Goal: Task Accomplishment & Management: Complete application form

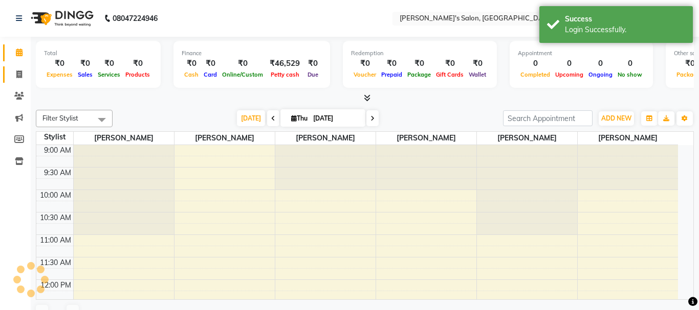
select select "en"
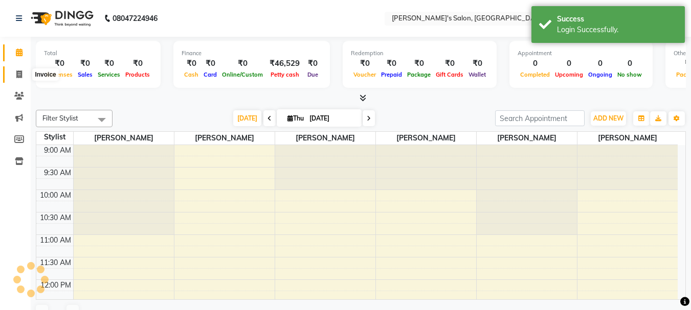
click at [22, 73] on icon at bounding box center [19, 75] width 6 height 8
select select "service"
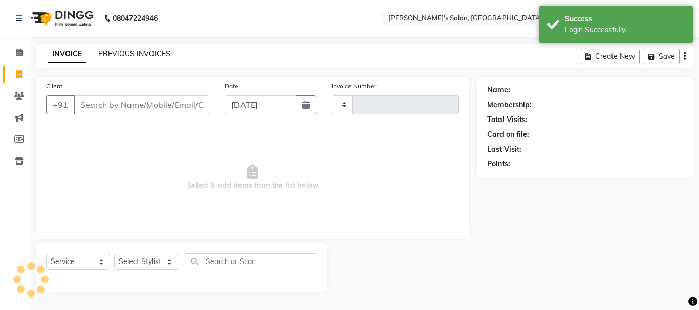
type input "0459"
select select "716"
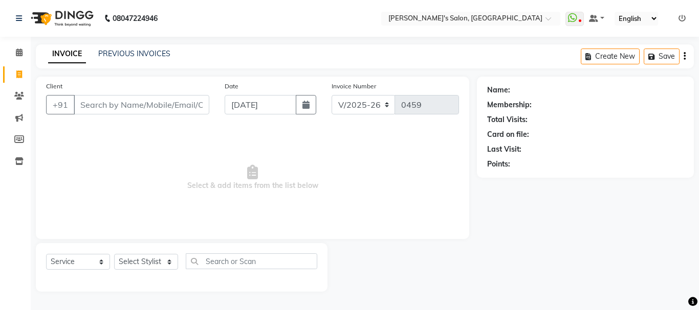
click at [318, 107] on div "Date [DATE]" at bounding box center [270, 102] width 107 height 42
click at [311, 108] on button "button" at bounding box center [306, 104] width 20 height 19
select select "9"
select select "2025"
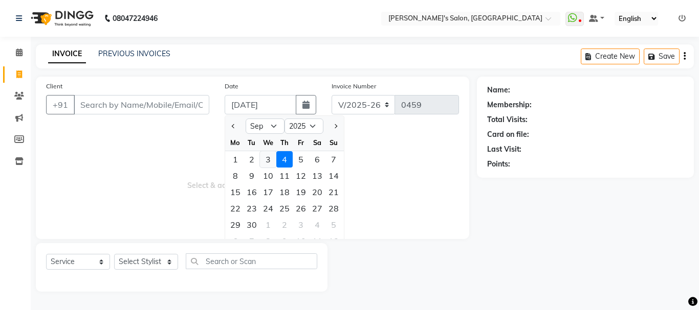
click at [265, 161] on div "3" at bounding box center [268, 159] width 16 height 16
type input "[DATE]"
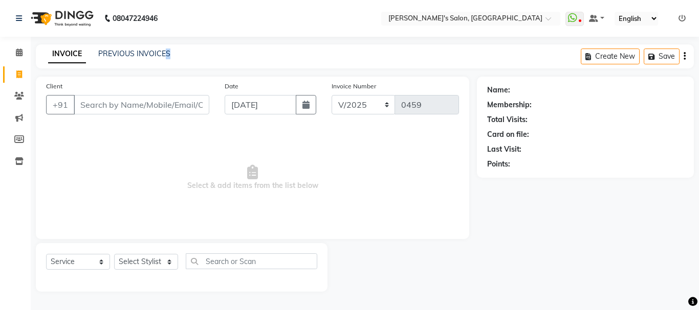
click at [169, 46] on div "INVOICE PREVIOUS INVOICES Create New Save" at bounding box center [365, 56] width 658 height 24
click at [143, 55] on link "PREVIOUS INVOICES" at bounding box center [134, 53] width 72 height 9
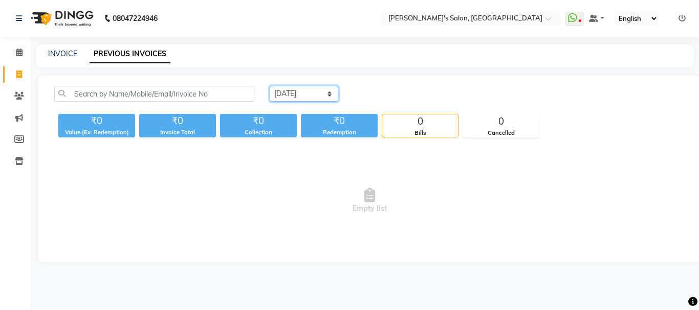
drag, startPoint x: 328, startPoint y: 90, endPoint x: 340, endPoint y: 94, distance: 12.3
click at [340, 94] on div "[DATE] [DATE] Custom Range" at bounding box center [476, 94] width 415 height 16
select select "[DATE]"
click at [269, 86] on select "[DATE] [DATE] Custom Range" at bounding box center [303, 94] width 69 height 16
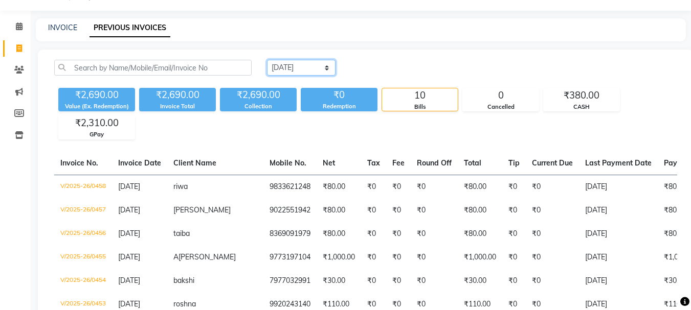
scroll to position [51, 0]
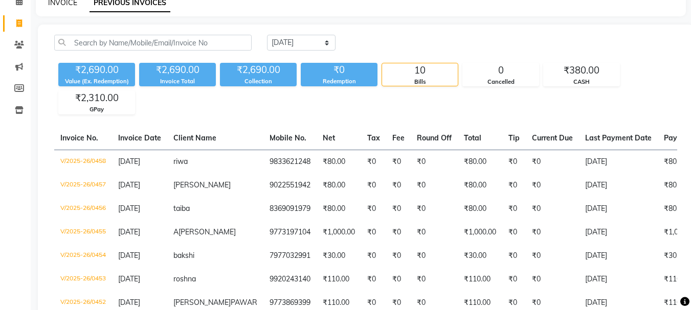
click at [69, 5] on link "INVOICE" at bounding box center [62, 2] width 29 height 9
select select "service"
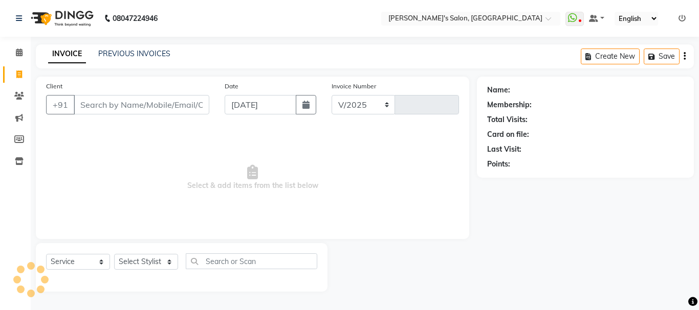
select select "716"
type input "0459"
click at [96, 109] on input "Client" at bounding box center [142, 104] width 136 height 19
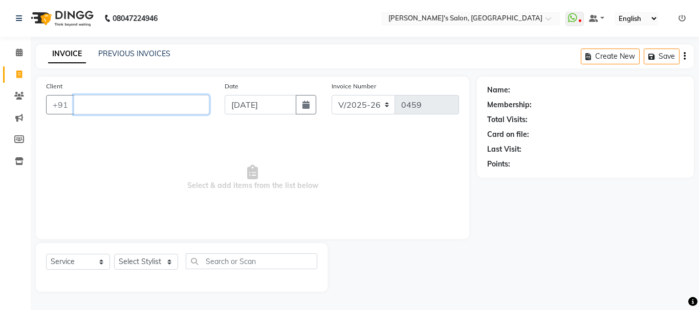
click at [105, 103] on input "Client" at bounding box center [142, 104] width 136 height 19
click at [103, 108] on input "Client" at bounding box center [142, 104] width 136 height 19
type input "6"
type input "964253"
